Goal: Task Accomplishment & Management: Manage account settings

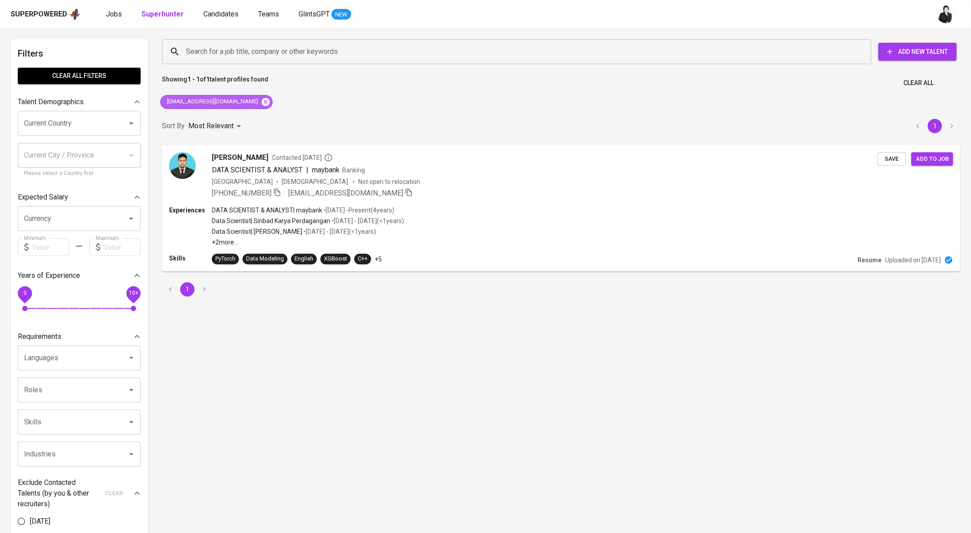
click at [261, 97] on icon at bounding box center [266, 102] width 10 height 10
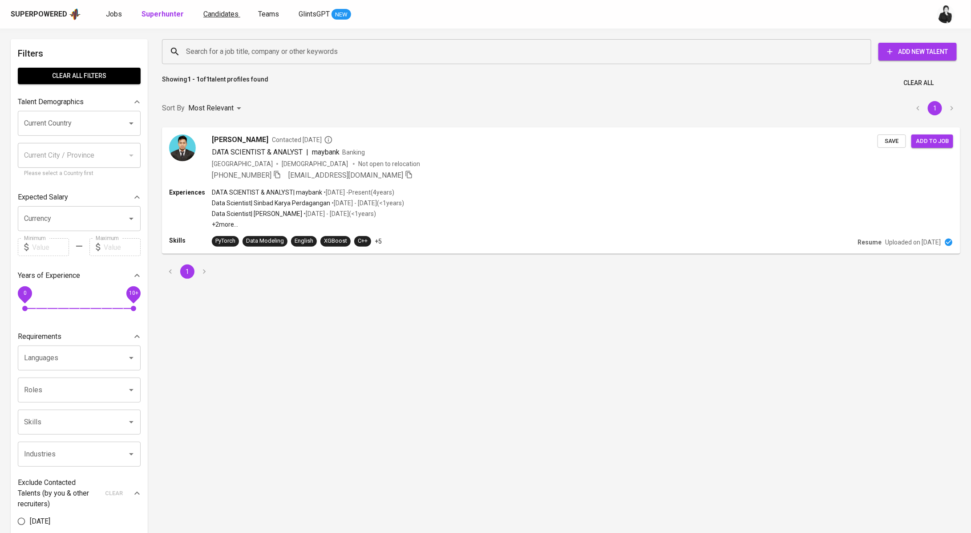
click at [209, 17] on span "Candidates" at bounding box center [220, 14] width 35 height 8
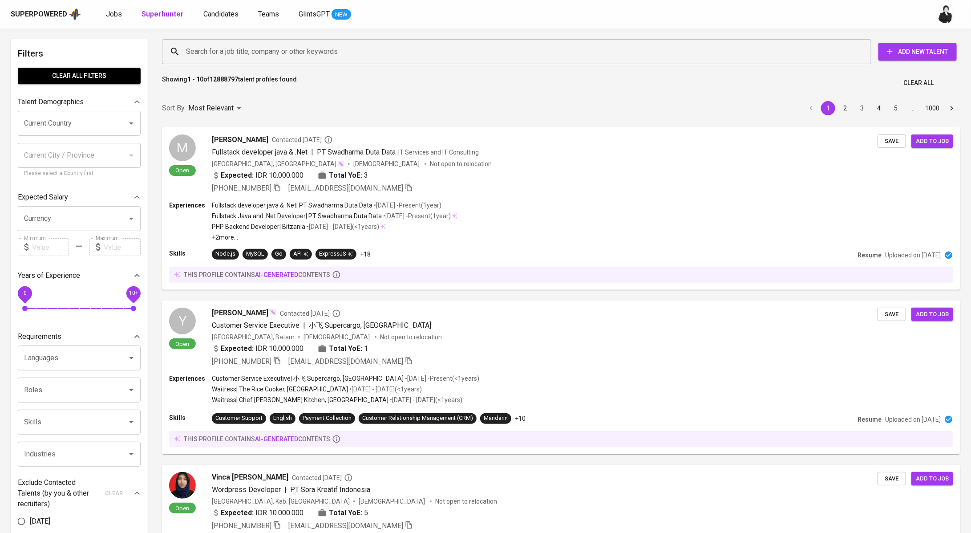
click at [268, 44] on input "Search for a job title, company or other keywords" at bounding box center [519, 51] width 670 height 17
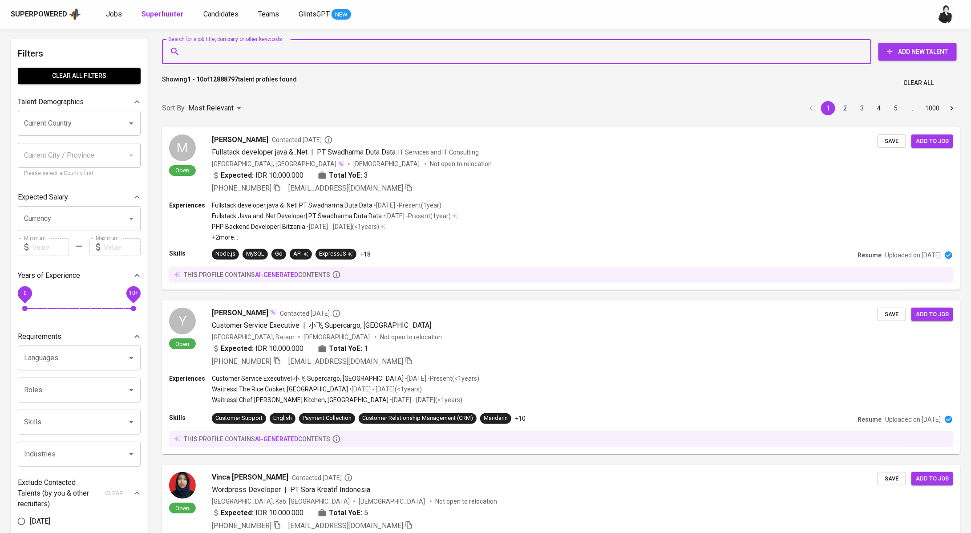
paste input "M [EMAIL_ADDRESS][DOMAIN_NAME]"
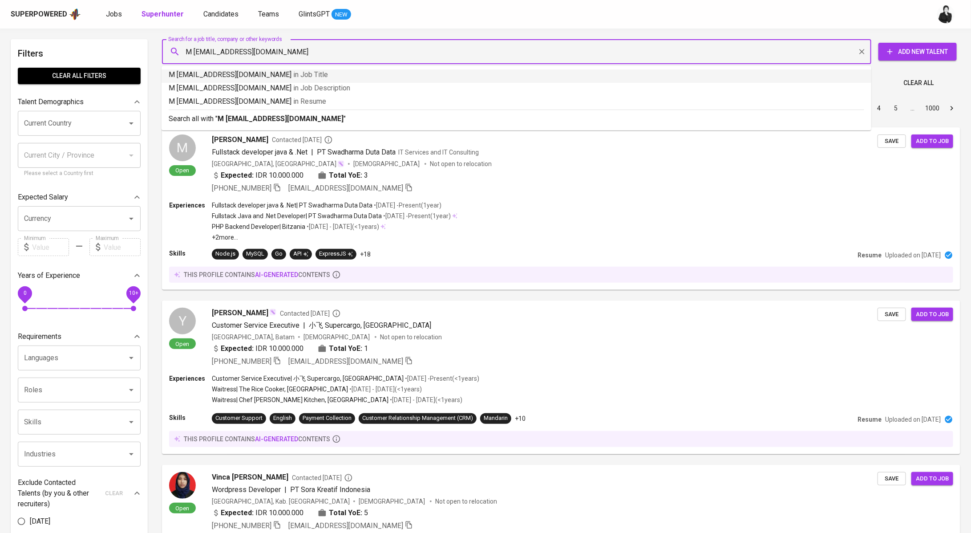
click at [195, 52] on input "M [EMAIL_ADDRESS][DOMAIN_NAME]" at bounding box center [519, 51] width 670 height 17
type input "[EMAIL_ADDRESS][DOMAIN_NAME]"
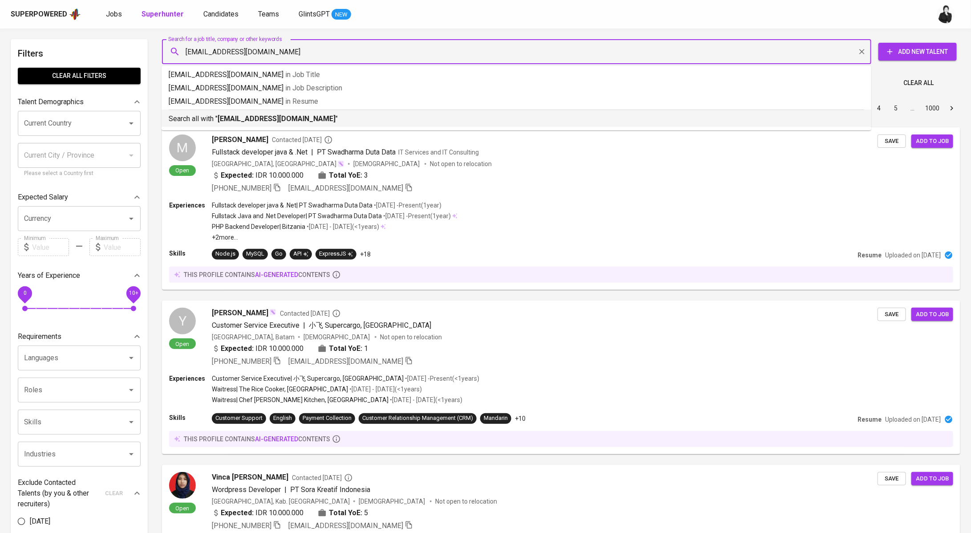
click at [241, 119] on b "[EMAIL_ADDRESS][DOMAIN_NAME]" at bounding box center [277, 118] width 118 height 8
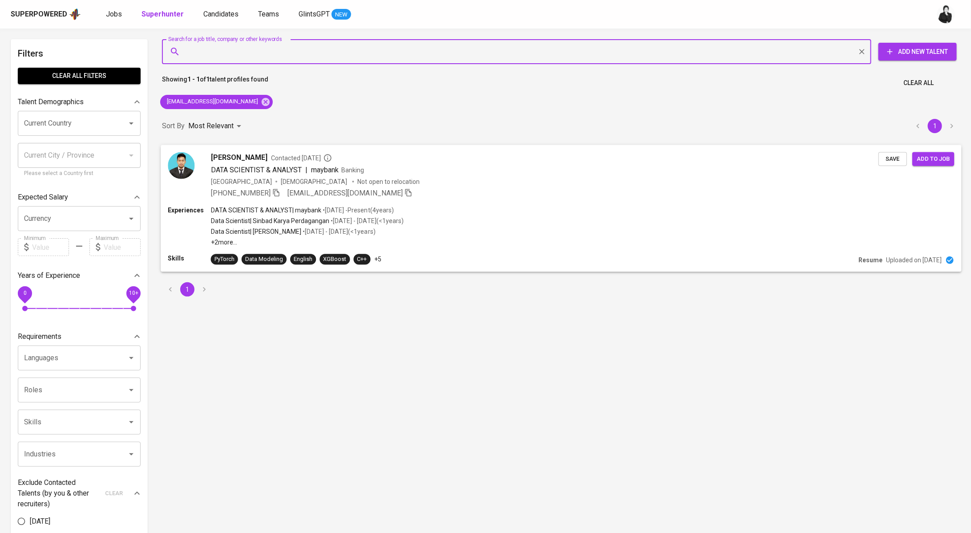
click at [305, 152] on div "[PERSON_NAME] Contacted [DATE]" at bounding box center [545, 157] width 668 height 11
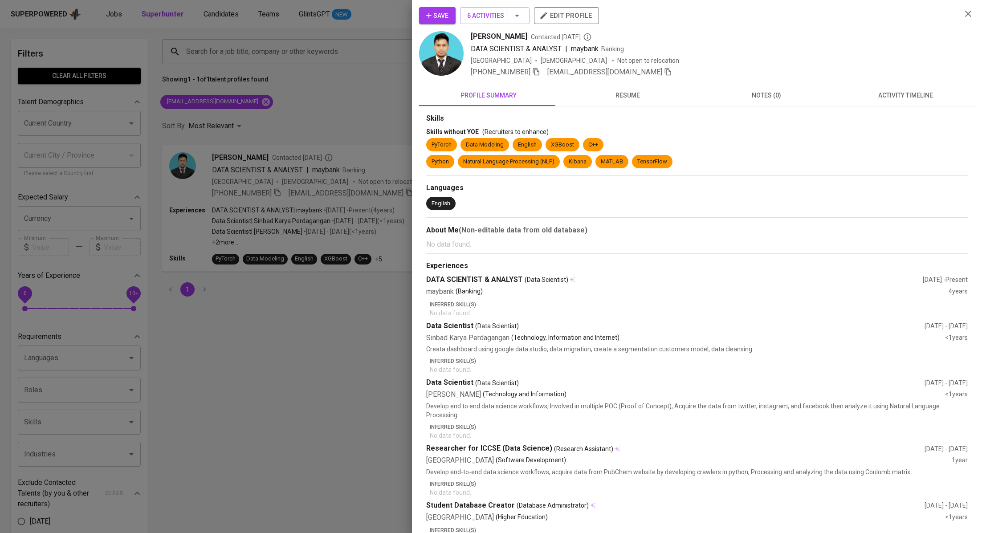
click at [858, 87] on button "activity timeline" at bounding box center [905, 95] width 139 height 21
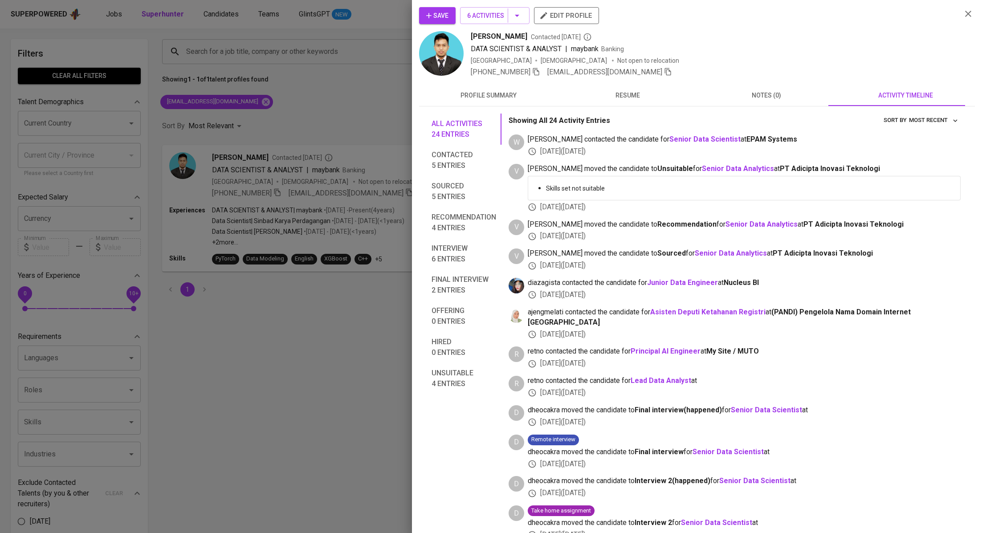
click at [430, 16] on icon "button" at bounding box center [428, 15] width 9 height 9
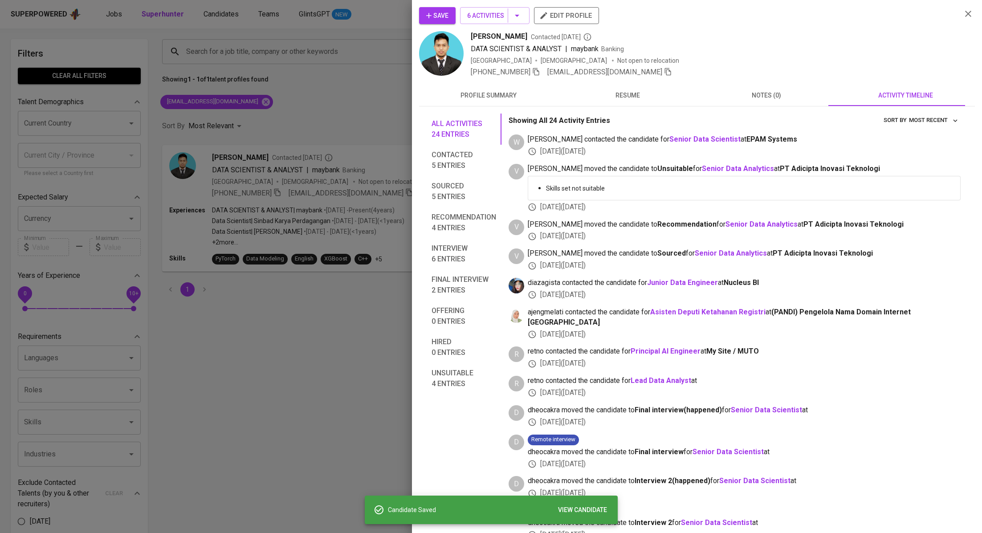
click at [341, 111] on div at bounding box center [491, 266] width 982 height 533
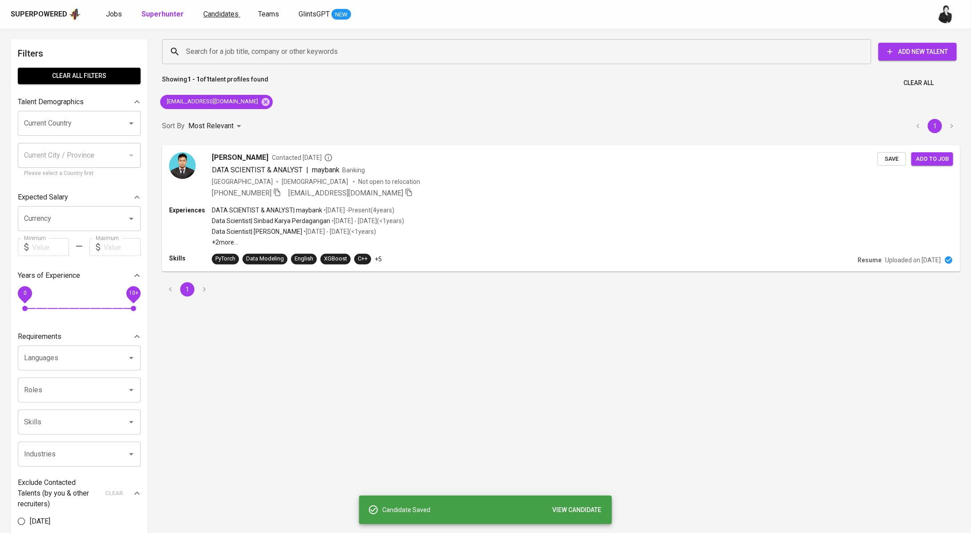
click at [223, 17] on span "Candidates" at bounding box center [220, 14] width 35 height 8
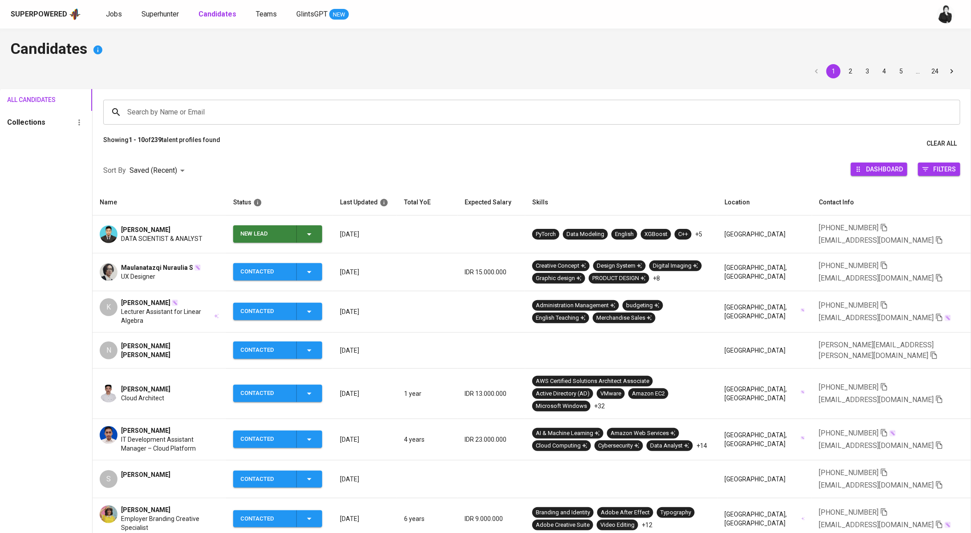
click at [310, 235] on icon "button" at bounding box center [309, 234] width 11 height 11
click at [291, 274] on li "Contacted" at bounding box center [281, 272] width 89 height 16
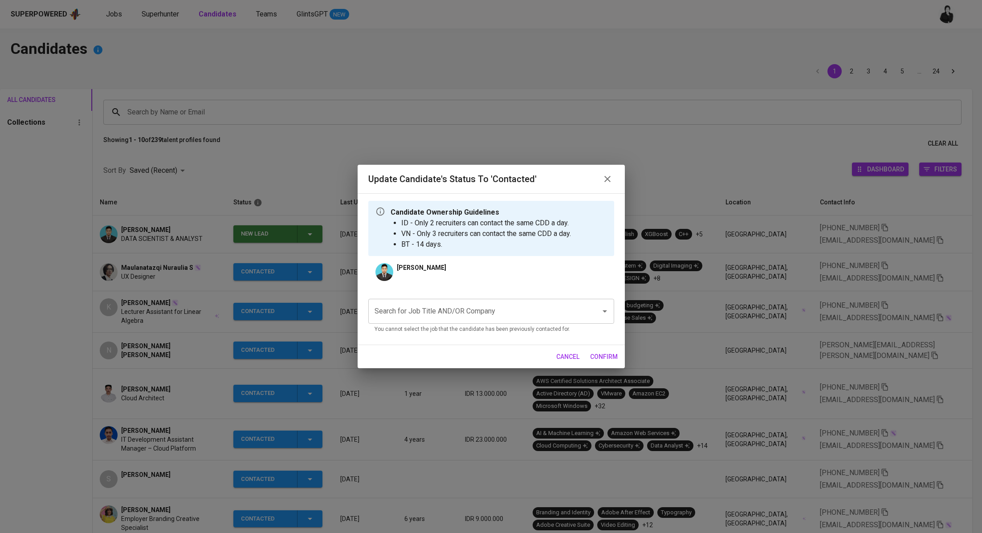
click at [487, 317] on input "Search for Job Title AND/OR Company" at bounding box center [478, 311] width 213 height 17
type input "a"
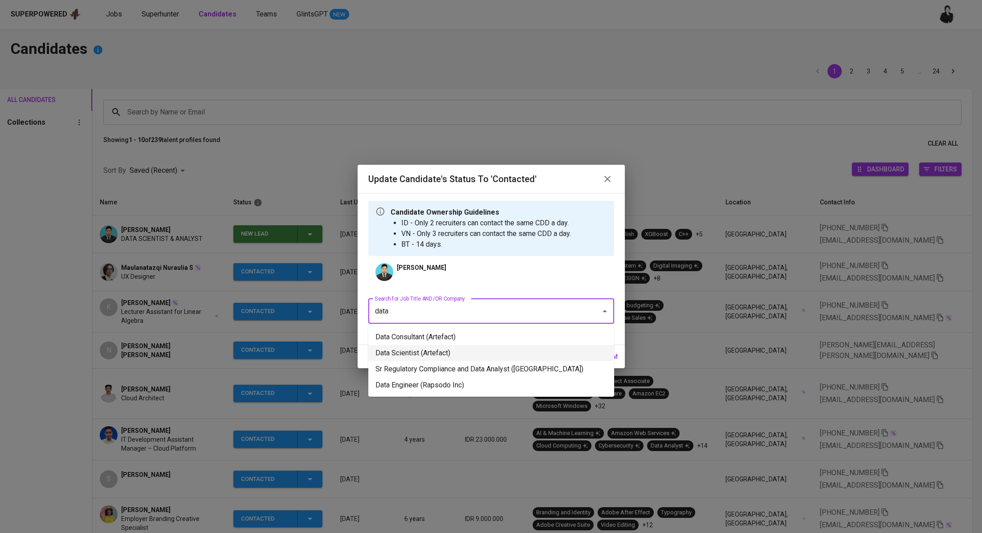
click at [545, 349] on li "Data Scientist (Artefact)" at bounding box center [491, 353] width 246 height 16
type input "data"
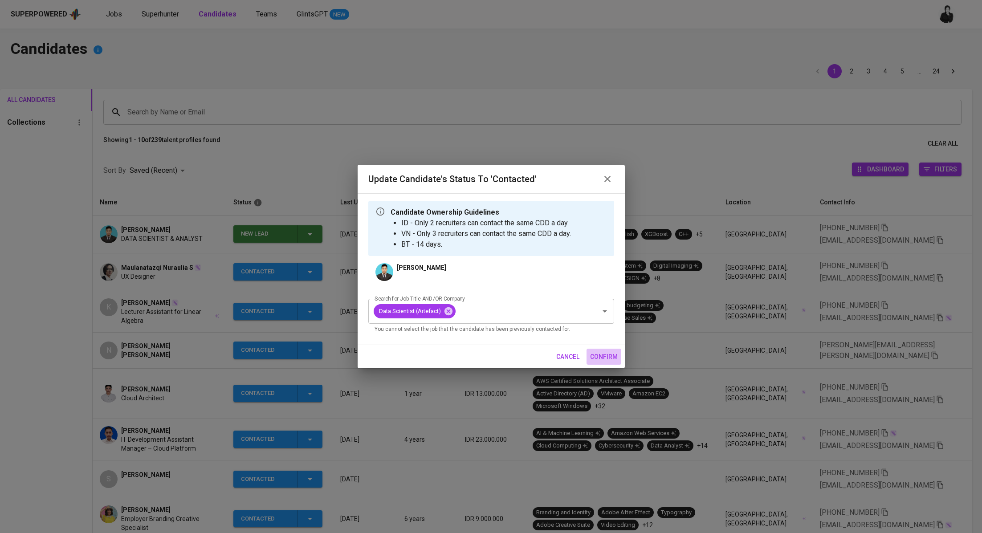
click at [615, 357] on span "confirm" at bounding box center [604, 356] width 28 height 11
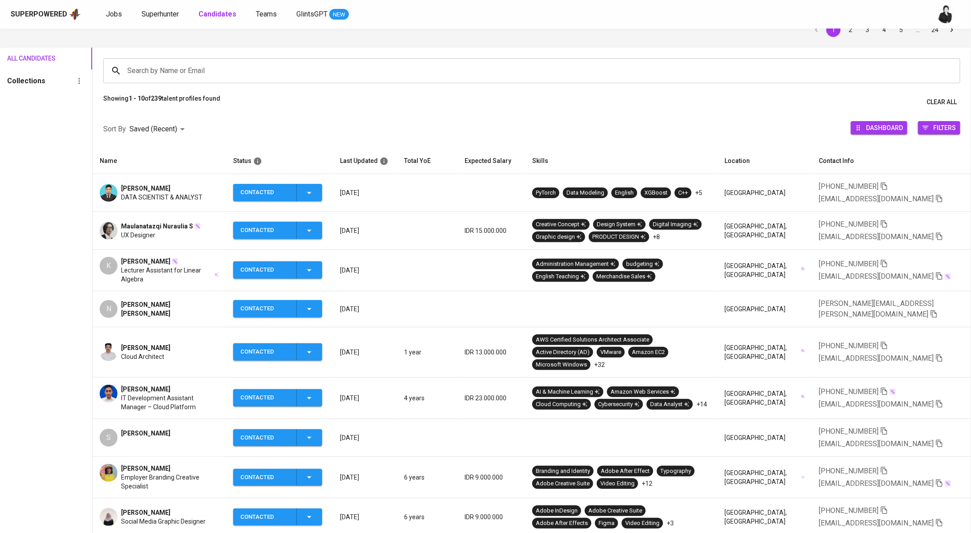
scroll to position [65, 0]
